Goal: Task Accomplishment & Management: Use online tool/utility

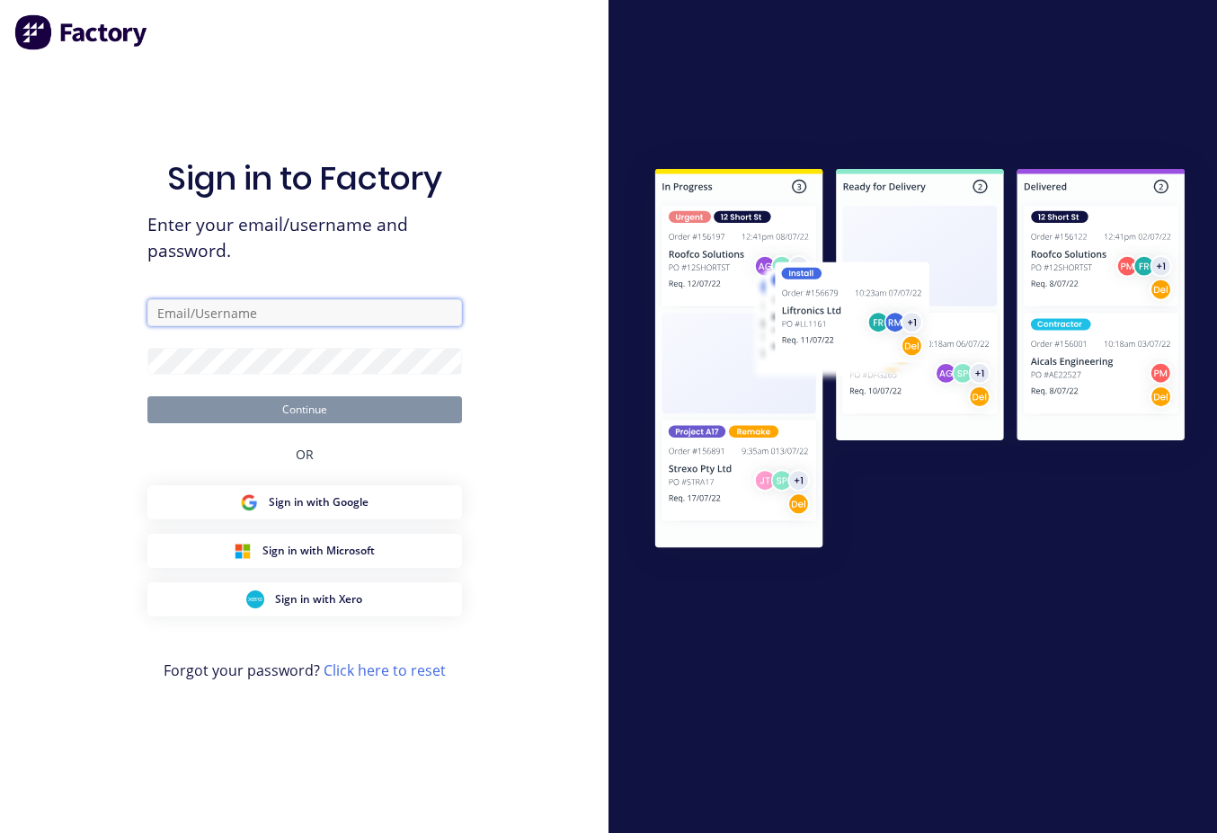
drag, startPoint x: 161, startPoint y: 312, endPoint x: 200, endPoint y: 306, distance: 40.0
click at [167, 308] on input "text" at bounding box center [304, 312] width 315 height 27
type input "[EMAIL_ADDRESS][DOMAIN_NAME]"
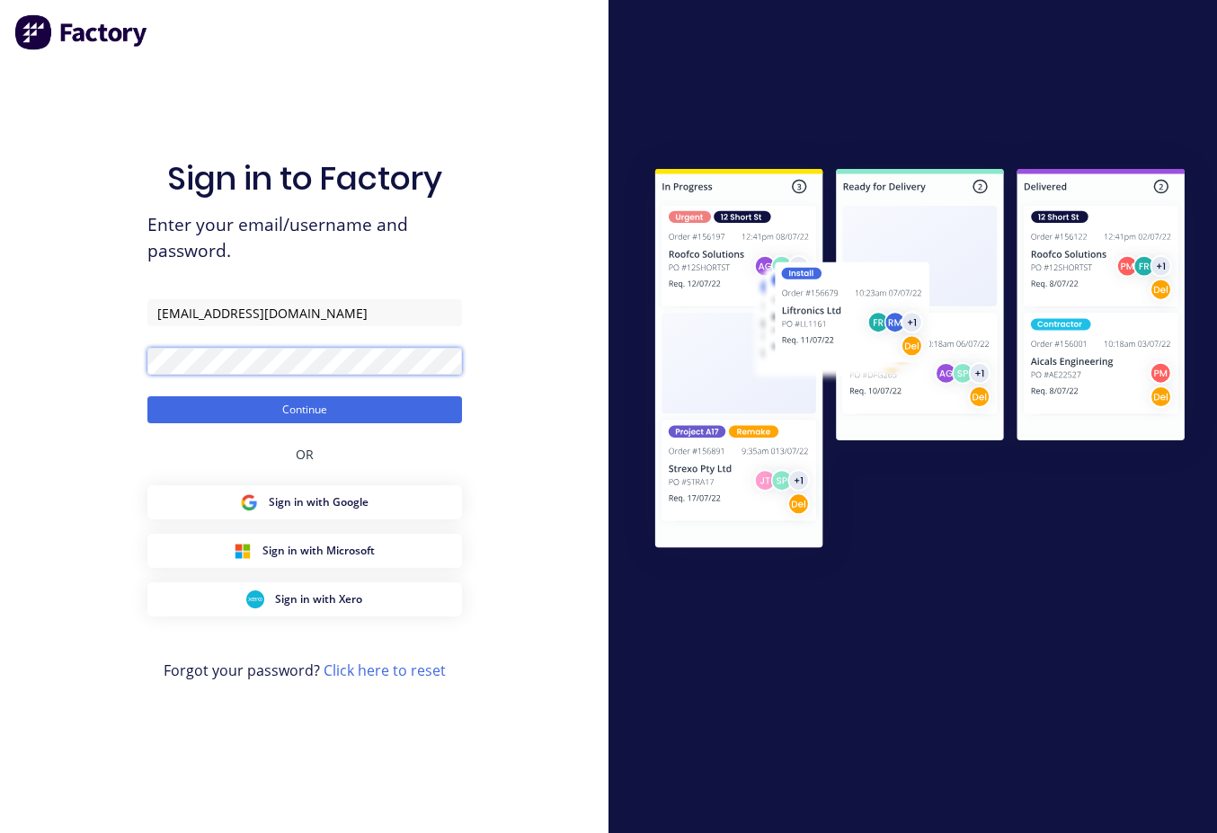
click at [147, 396] on button "Continue" at bounding box center [304, 409] width 315 height 27
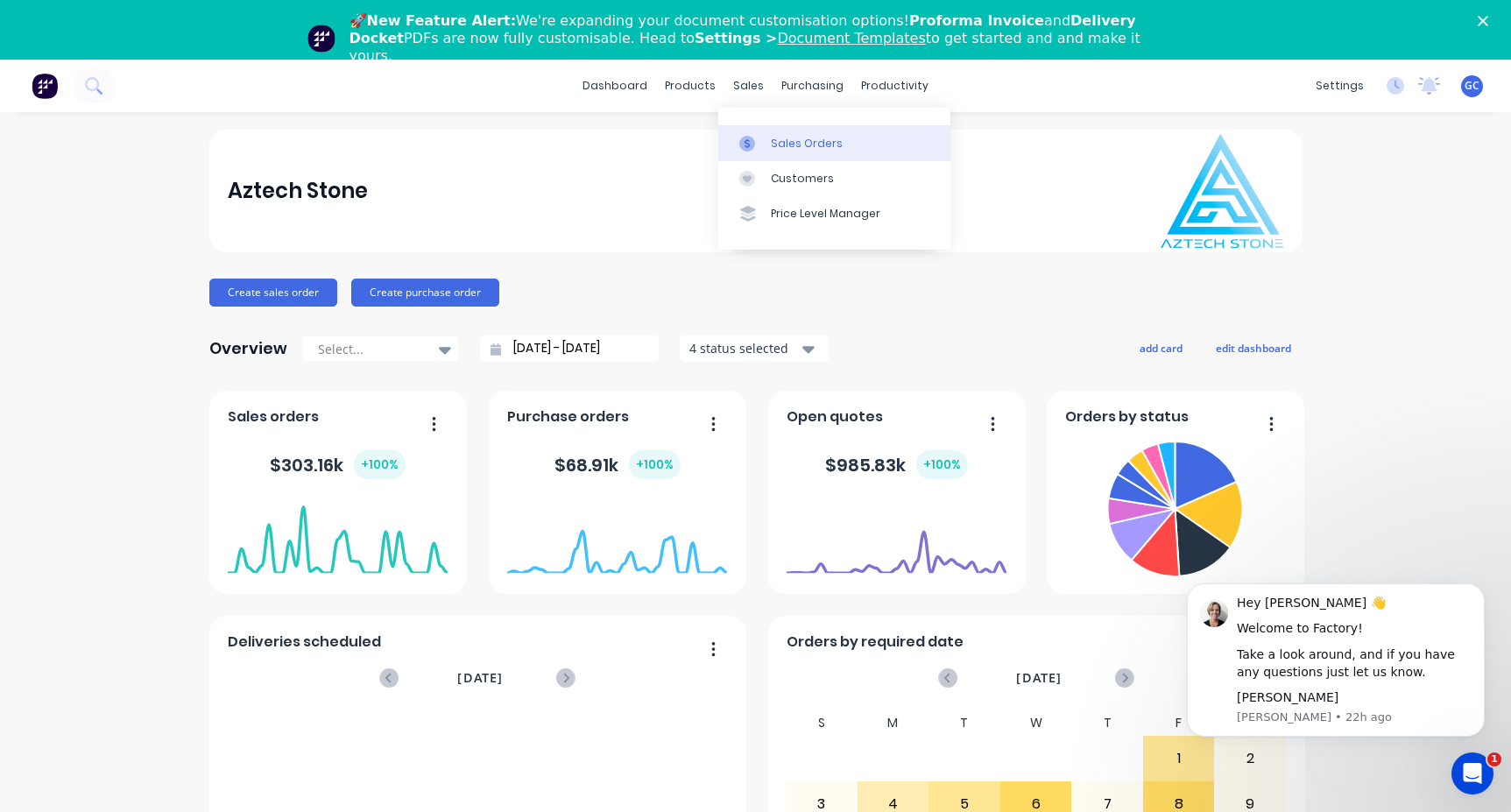
click at [799, 142] on div "Sales Orders" at bounding box center [807, 143] width 72 height 16
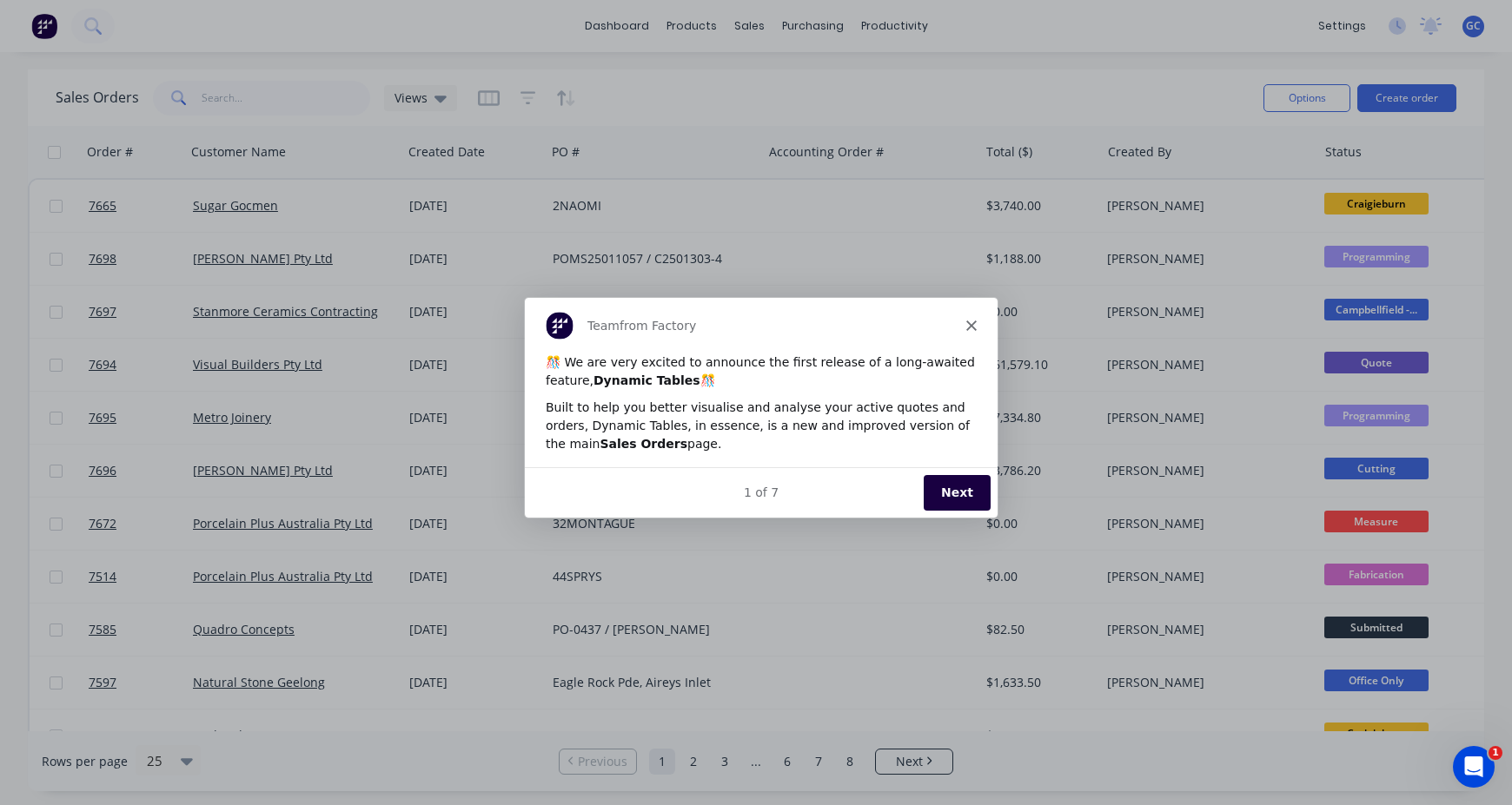
click at [954, 487] on button "Next" at bounding box center [956, 492] width 67 height 36
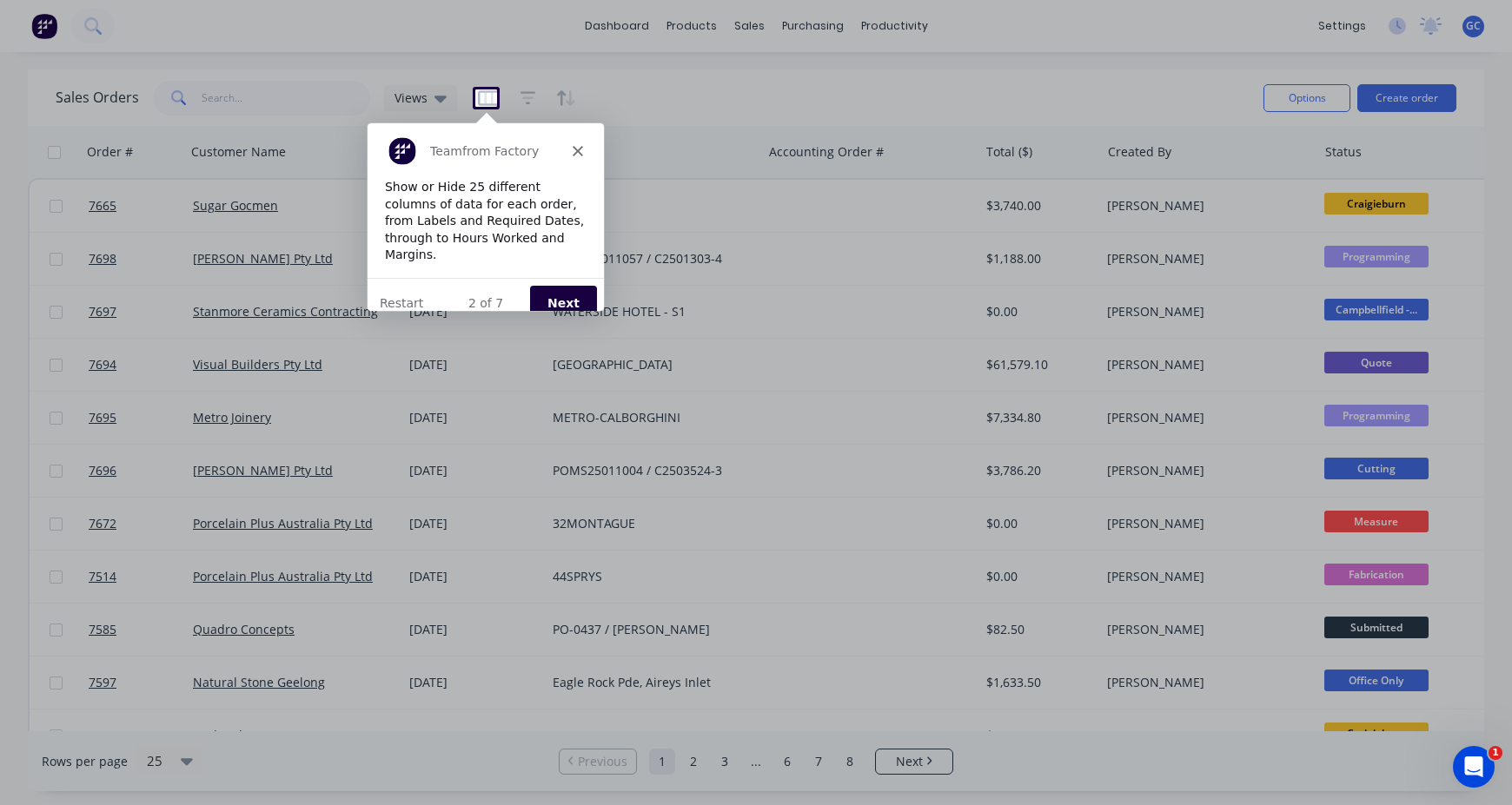
click at [573, 284] on button "Next" at bounding box center [562, 302] width 67 height 36
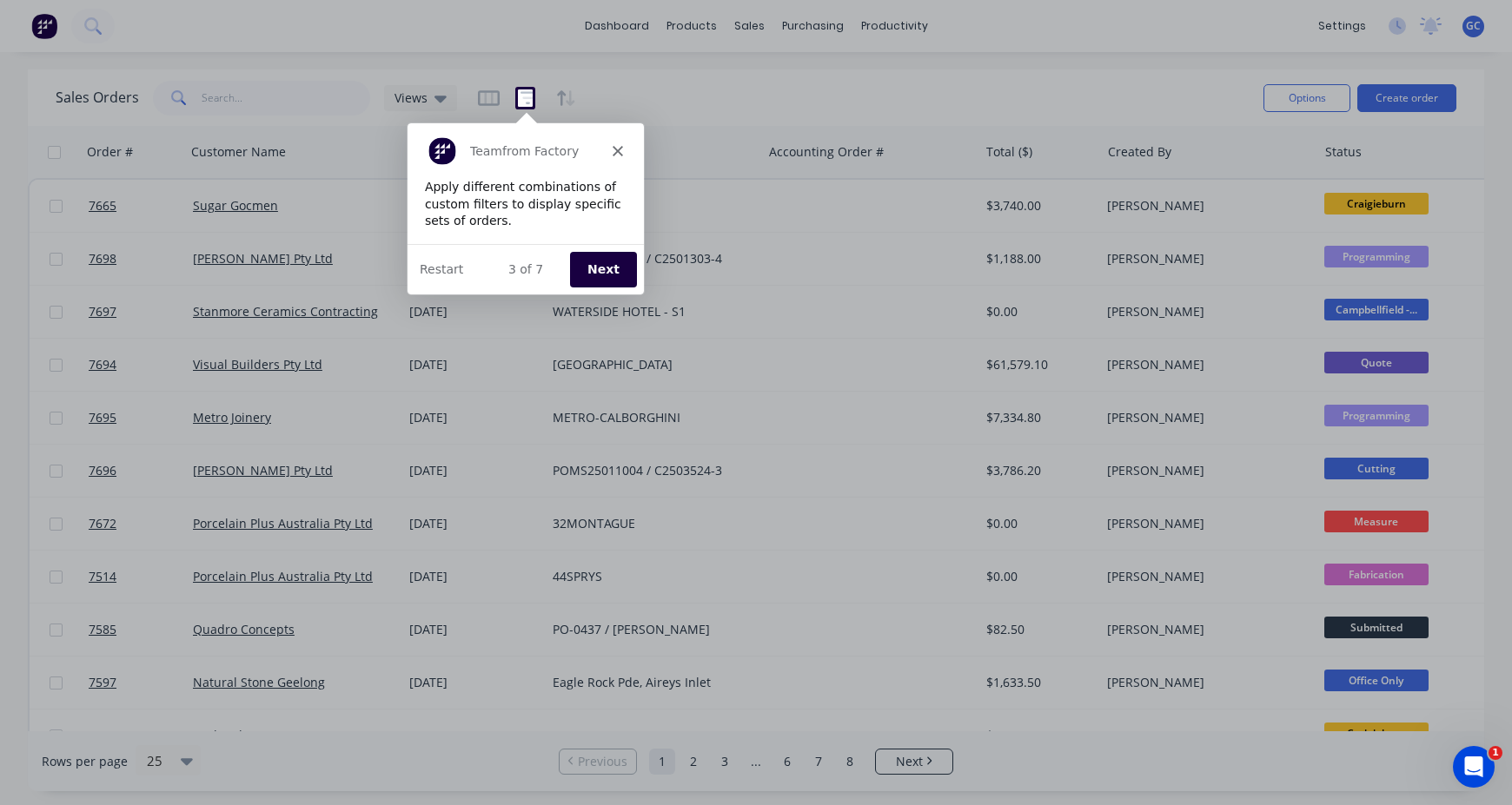
click at [605, 271] on button "Next" at bounding box center [601, 268] width 67 height 36
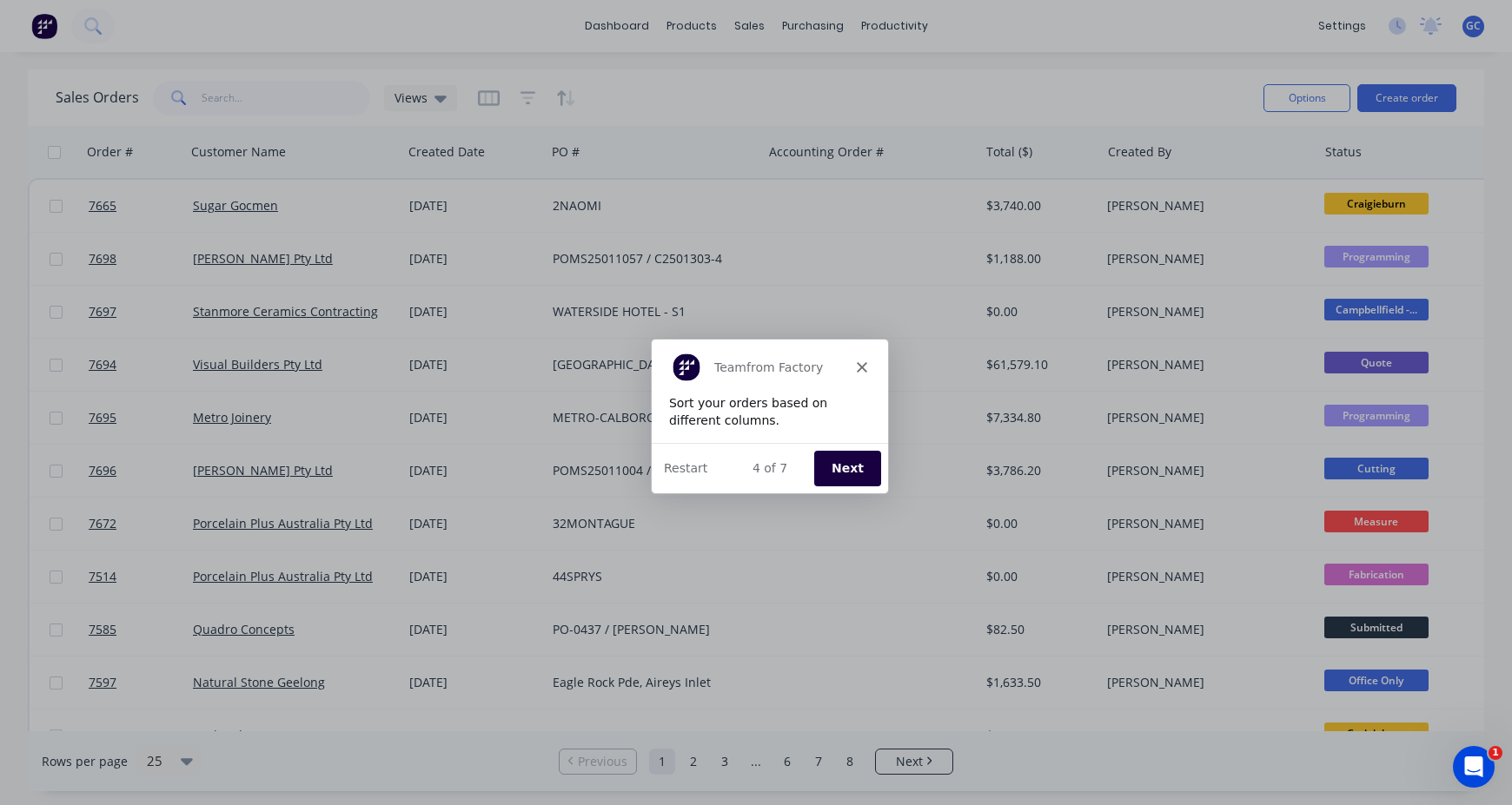
click at [854, 466] on button "Next" at bounding box center [846, 467] width 67 height 36
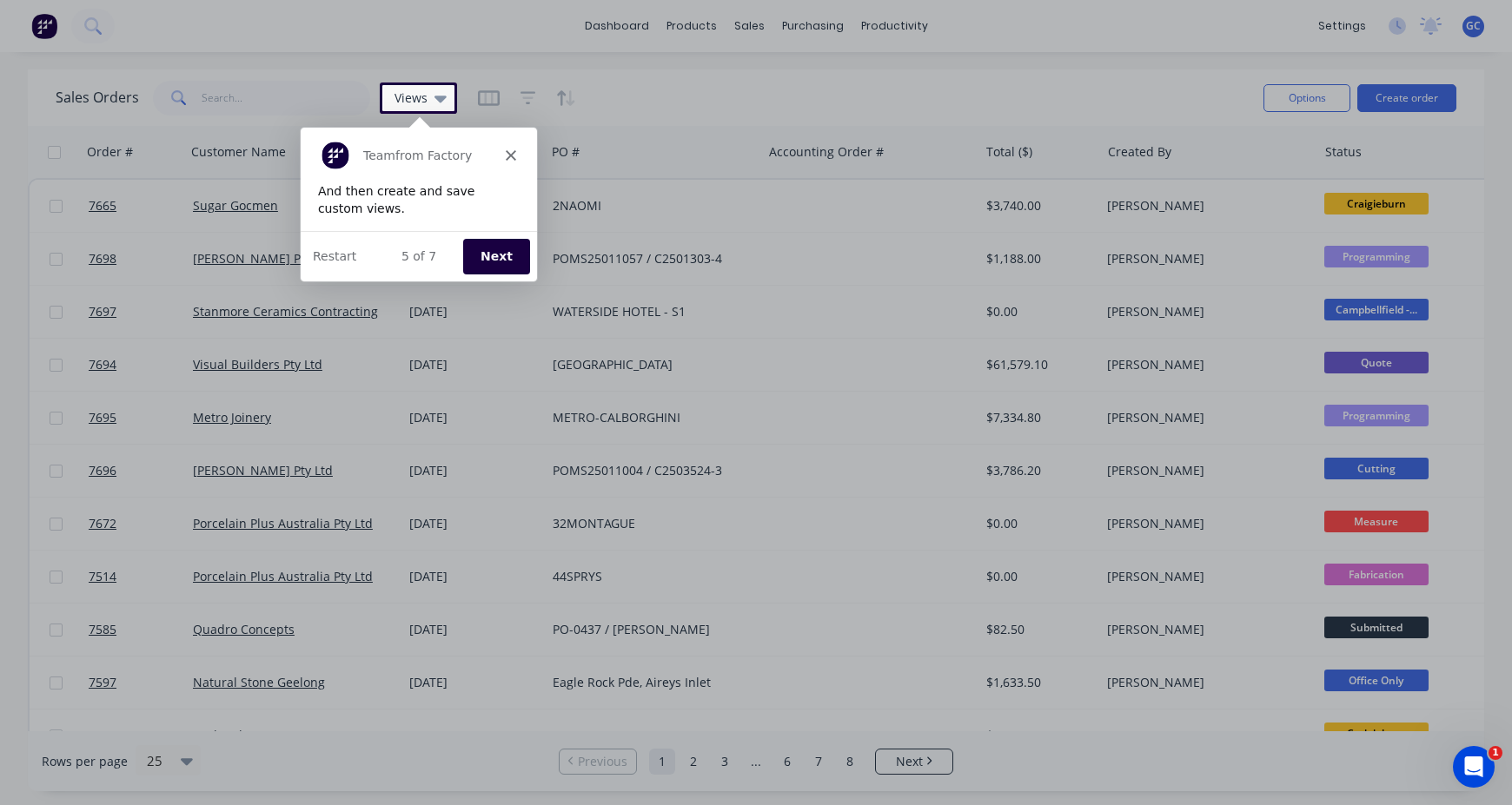
click at [495, 253] on button "Next" at bounding box center [494, 254] width 67 height 36
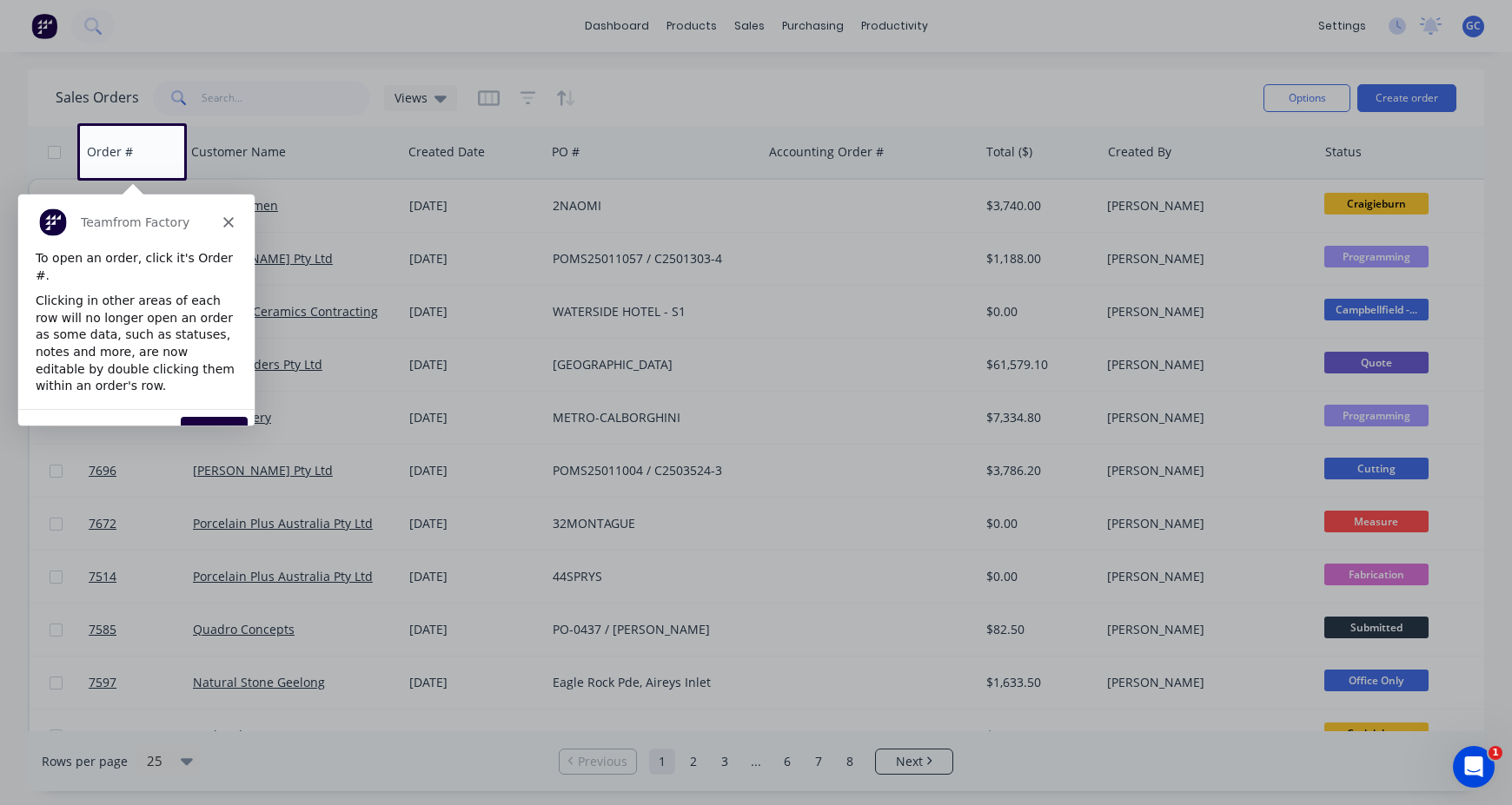
click at [208, 417] on button "Next" at bounding box center [213, 434] width 67 height 36
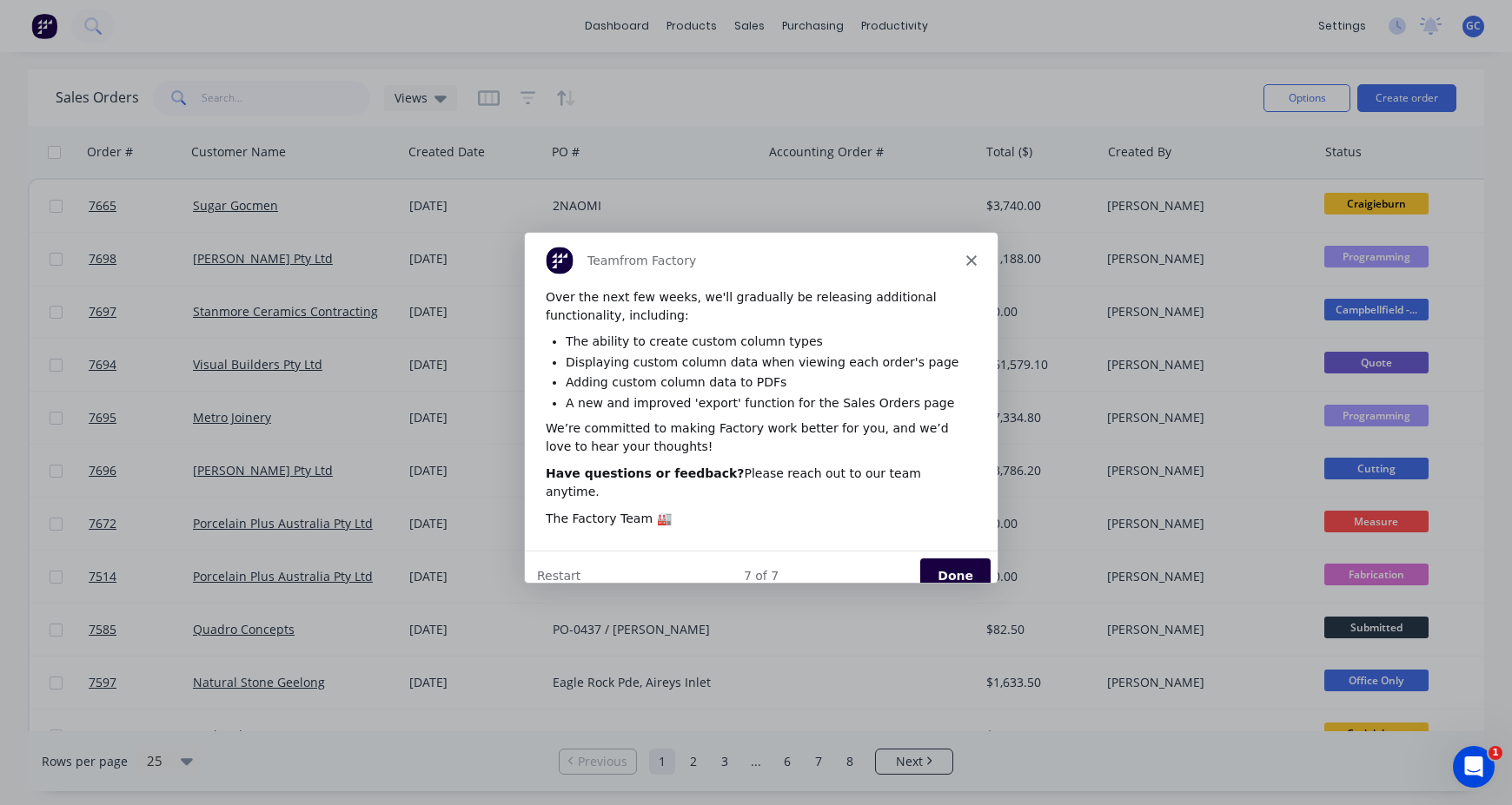
click at [953, 557] on button "Done" at bounding box center [954, 574] width 71 height 36
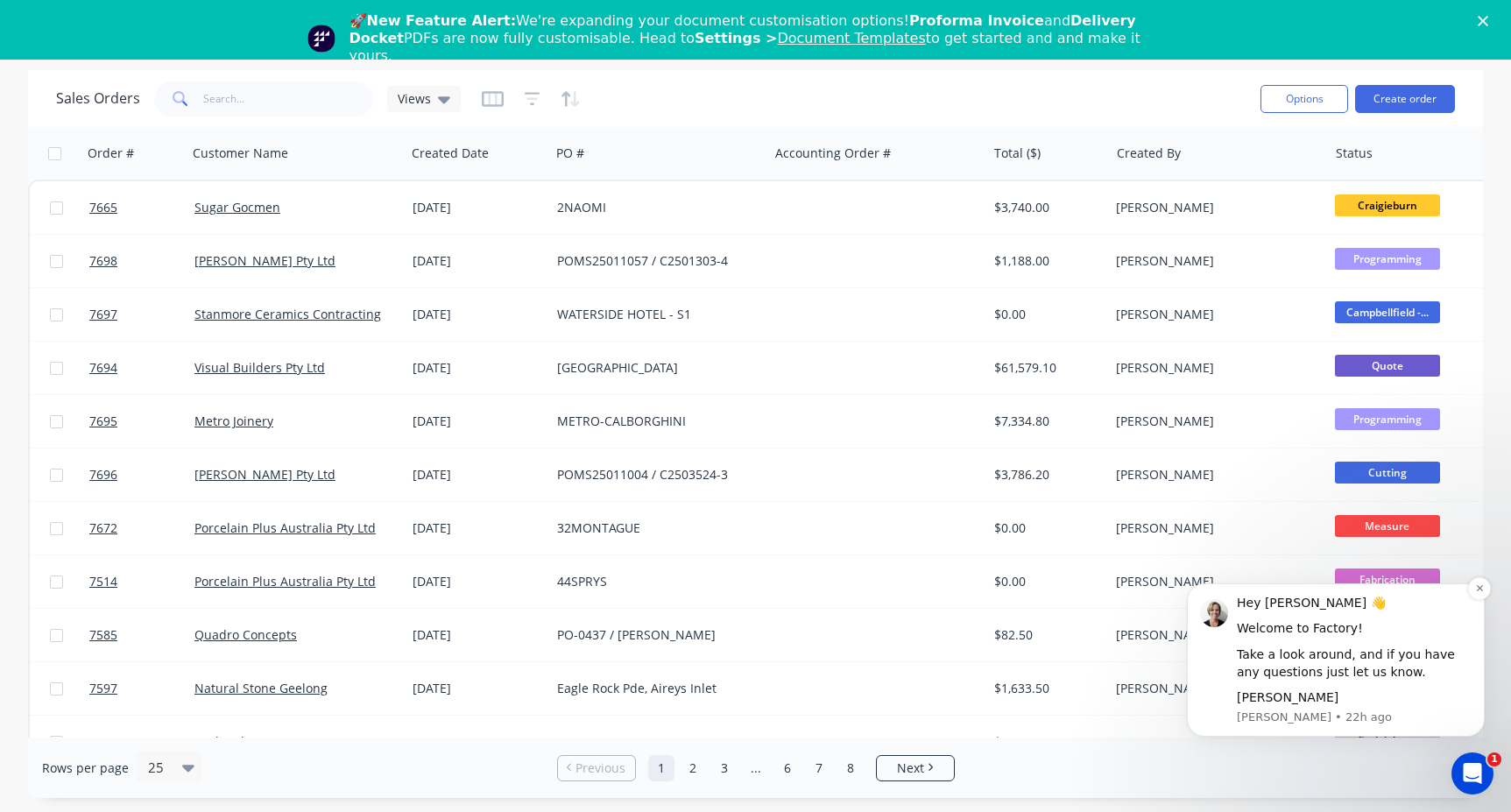
click at [1449, 610] on div "Hey [PERSON_NAME] 👋" at bounding box center [1354, 603] width 235 height 18
